Goal: Task Accomplishment & Management: Use online tool/utility

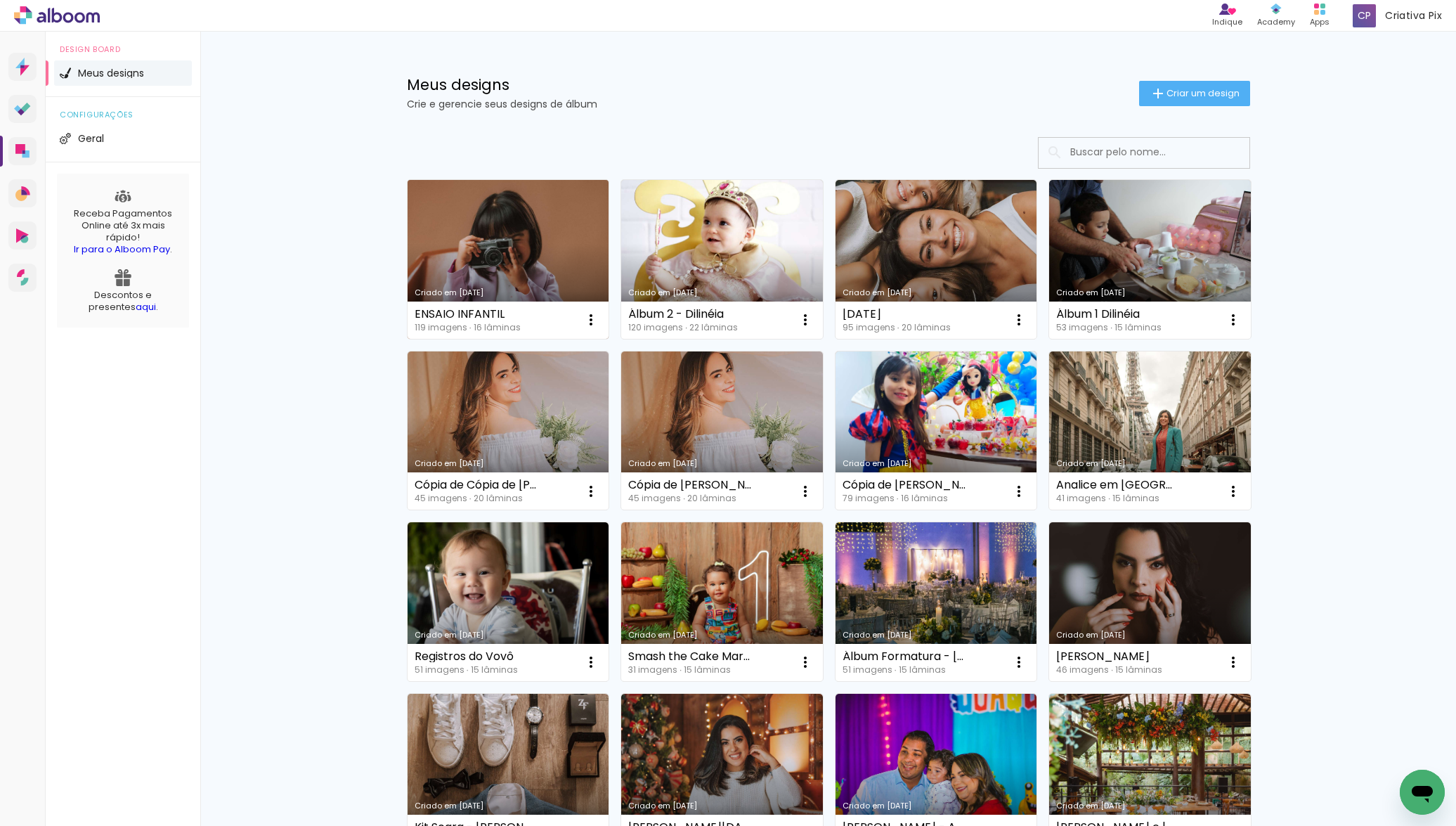
click at [527, 239] on link "Criado em [DATE]" at bounding box center [508, 259] width 201 height 159
